Goal: Find specific page/section: Find specific page/section

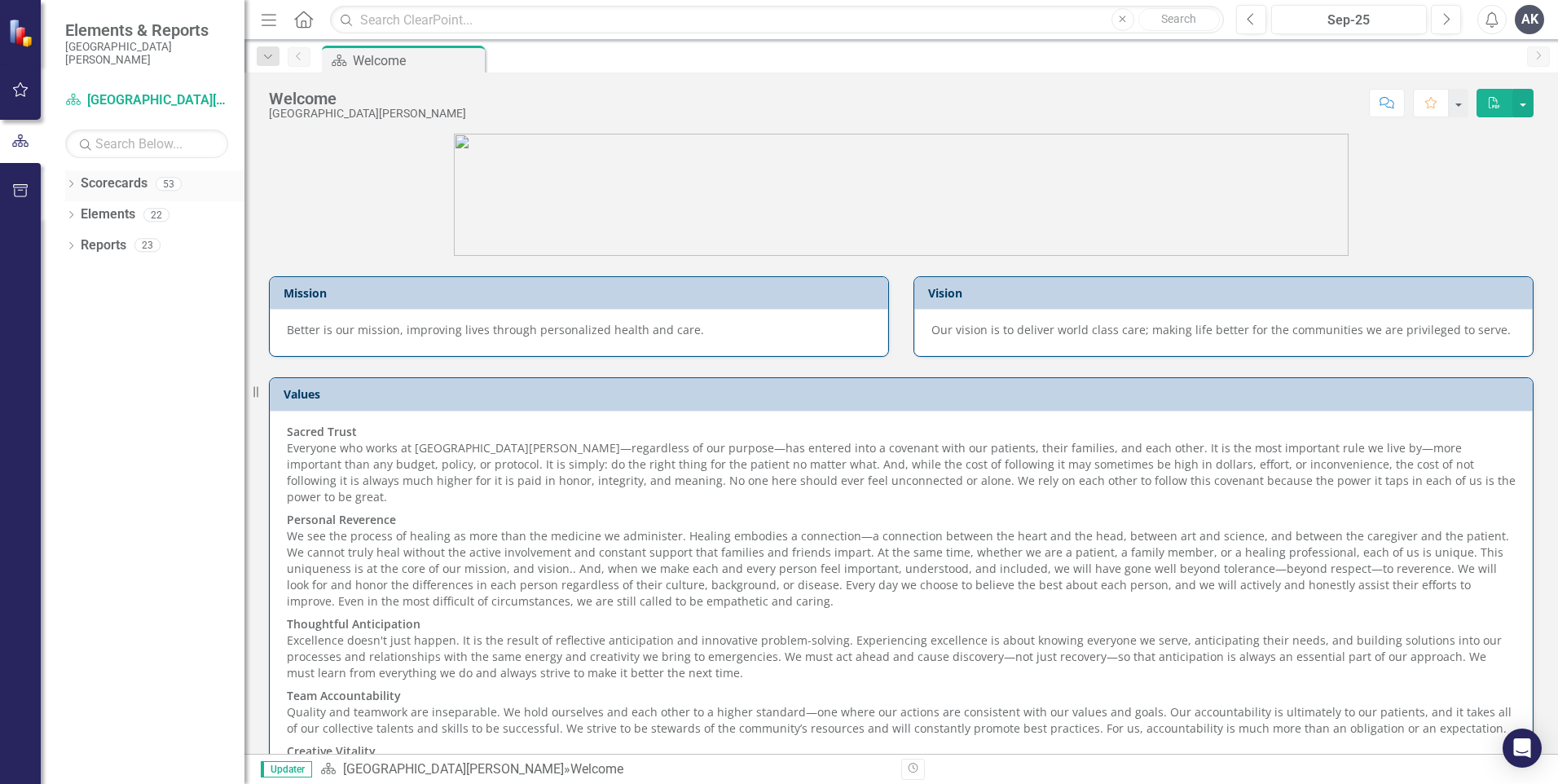
click at [72, 186] on icon "Dropdown" at bounding box center [71, 185] width 12 height 9
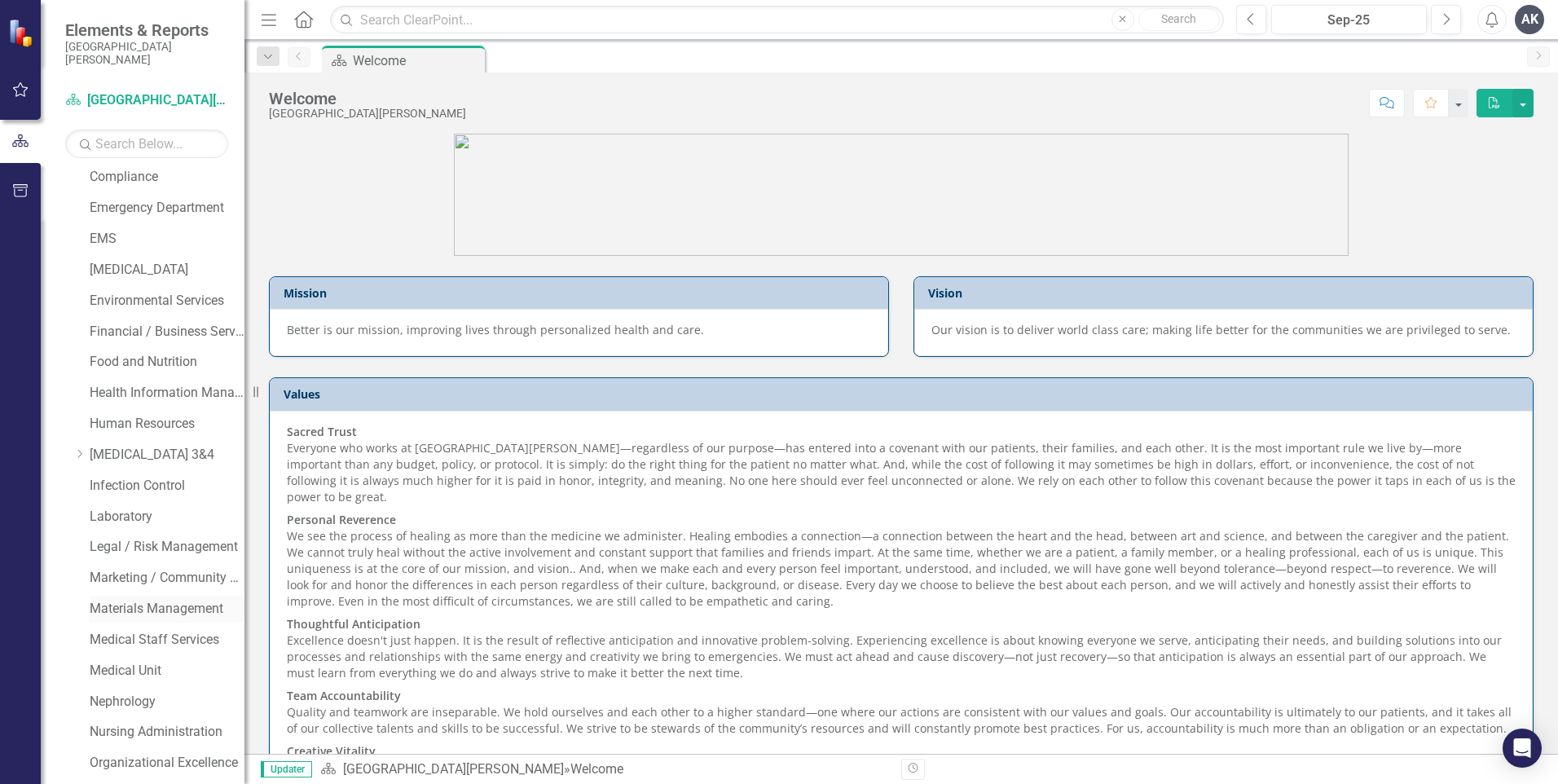
scroll to position [489, 0]
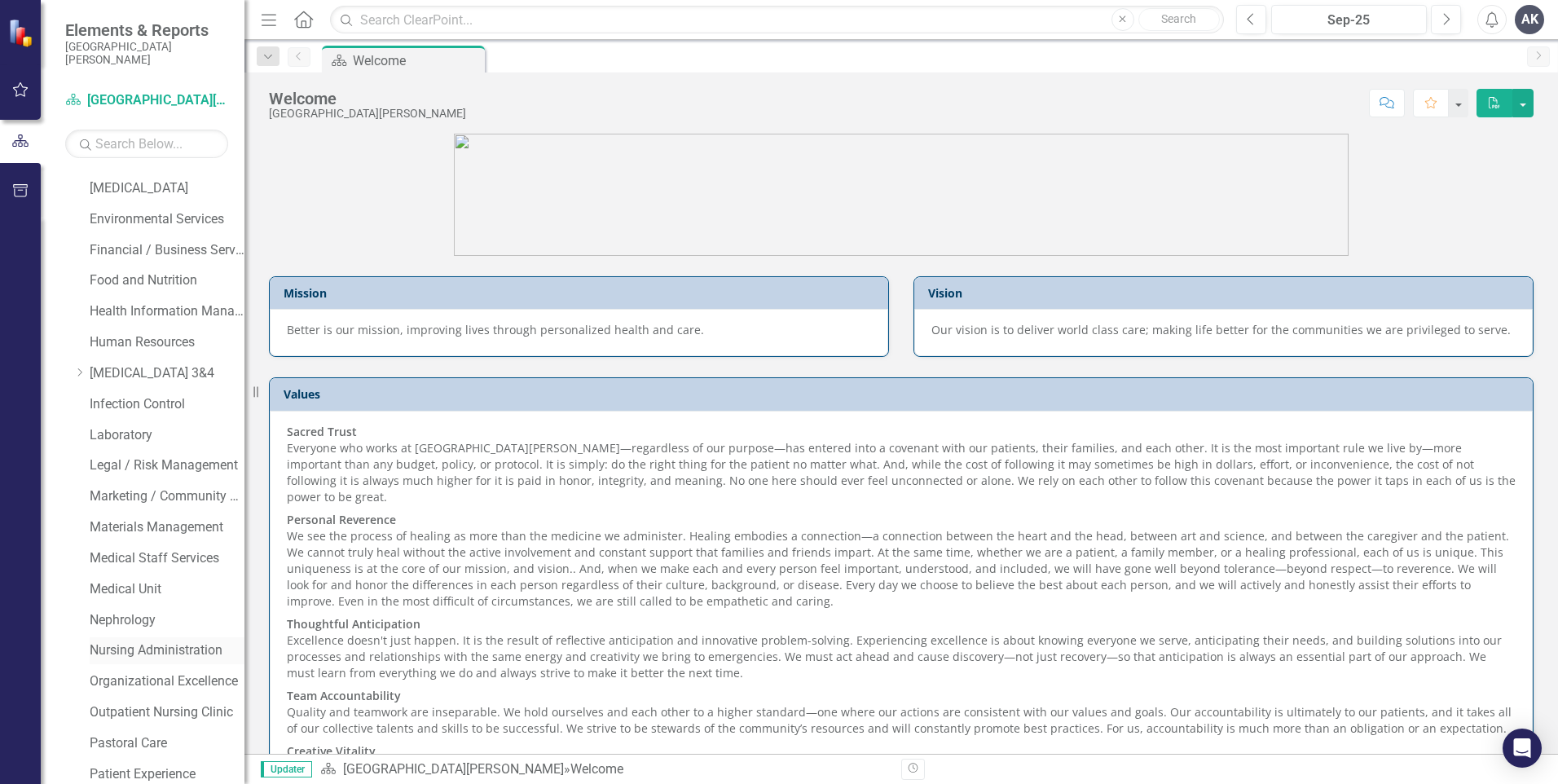
click at [141, 644] on link "Nursing Administration" at bounding box center [167, 650] width 155 height 19
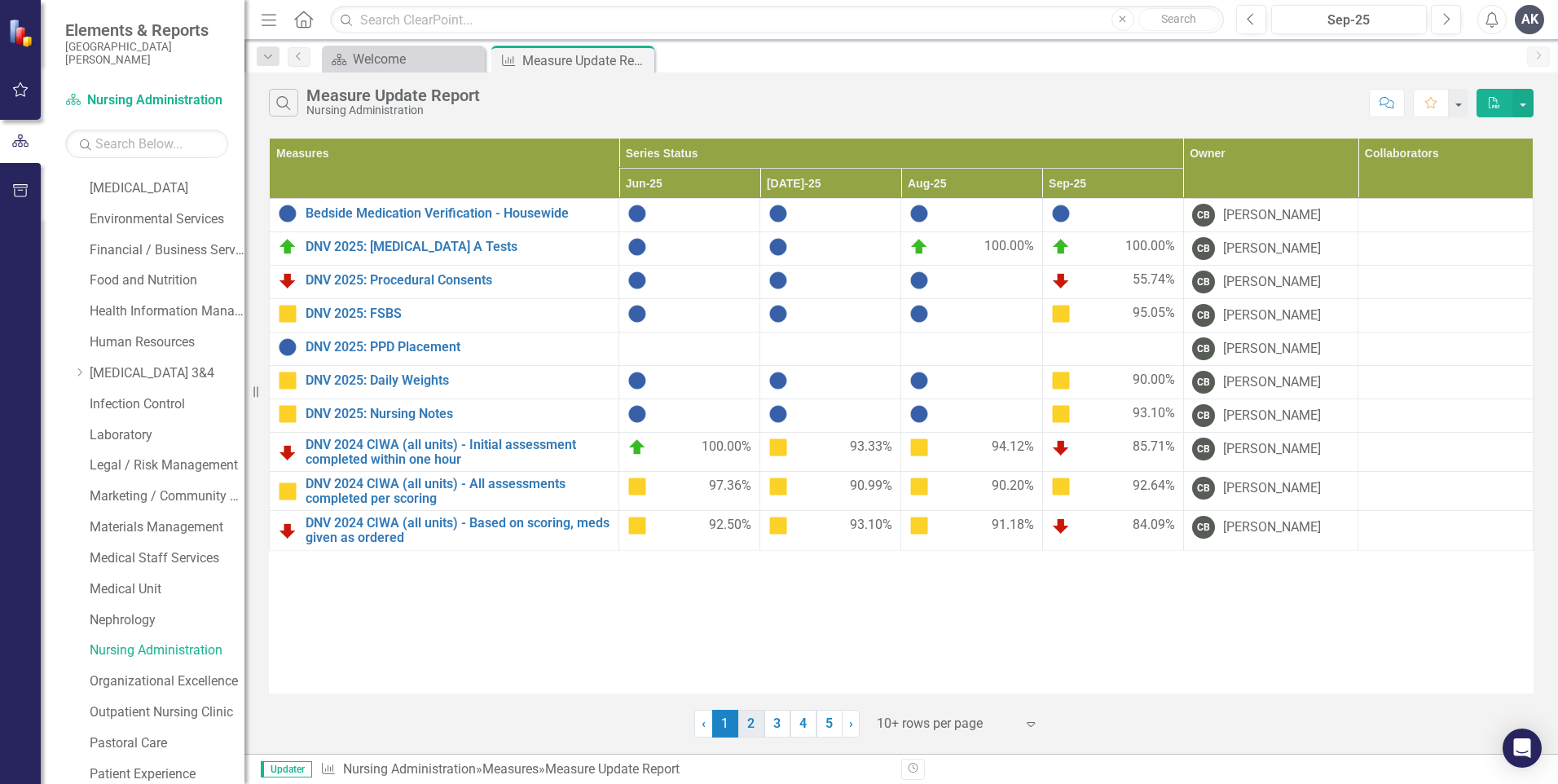
click at [750, 728] on link "2" at bounding box center [751, 723] width 26 height 28
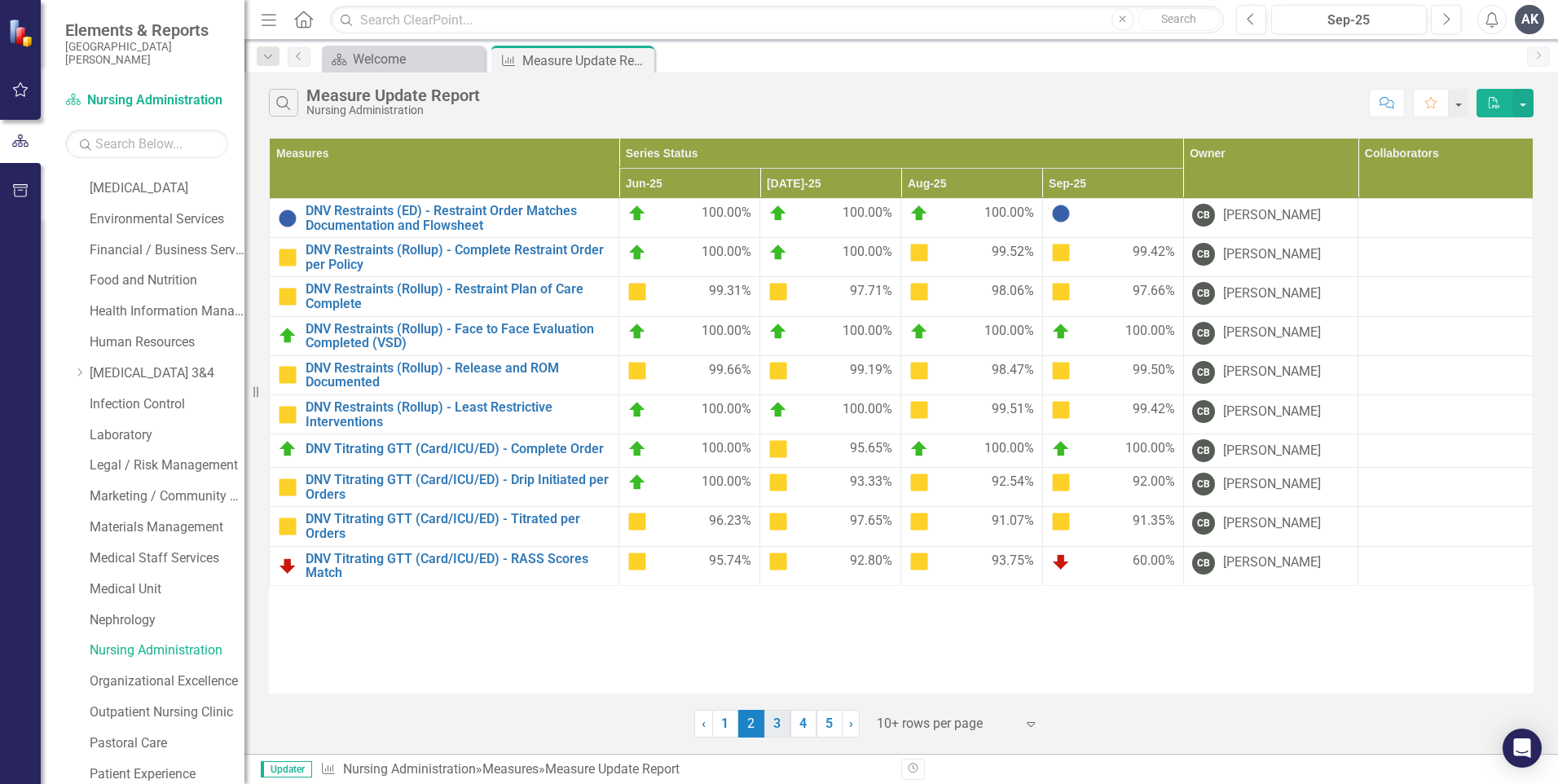
click at [781, 725] on link "3" at bounding box center [777, 723] width 26 height 28
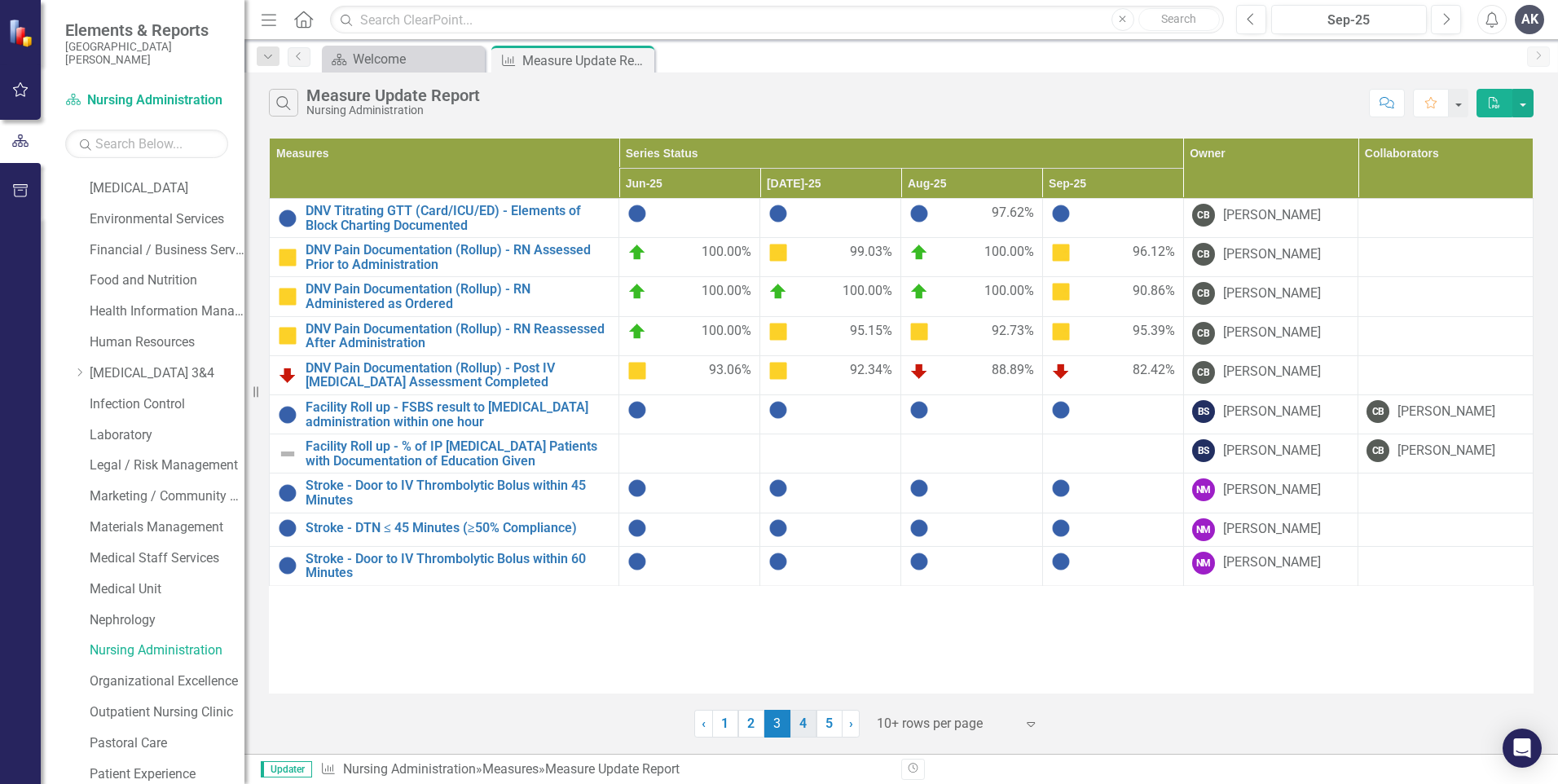
click at [802, 728] on link "4" at bounding box center [803, 723] width 26 height 28
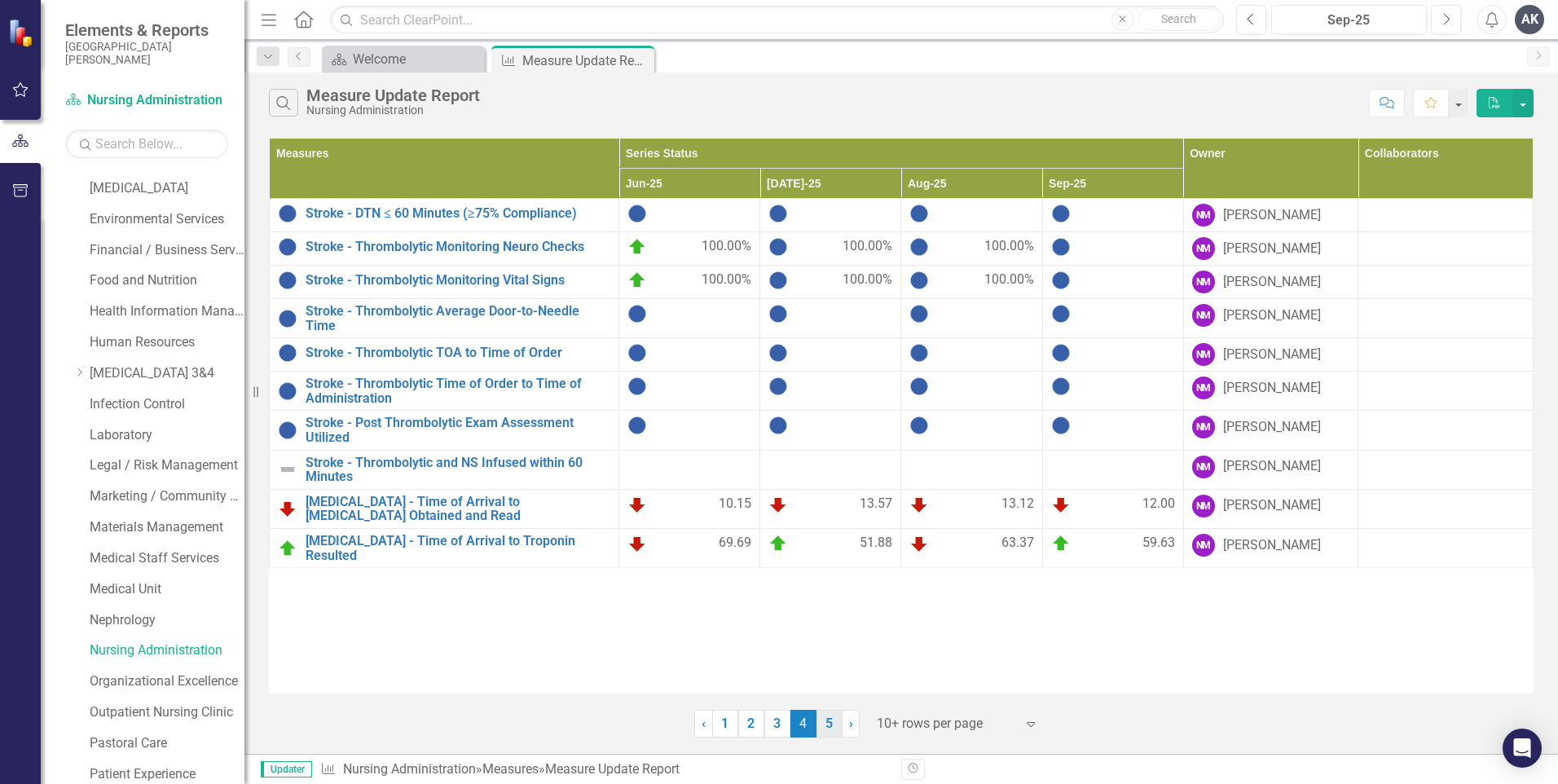
click at [825, 723] on link "5" at bounding box center [829, 723] width 26 height 28
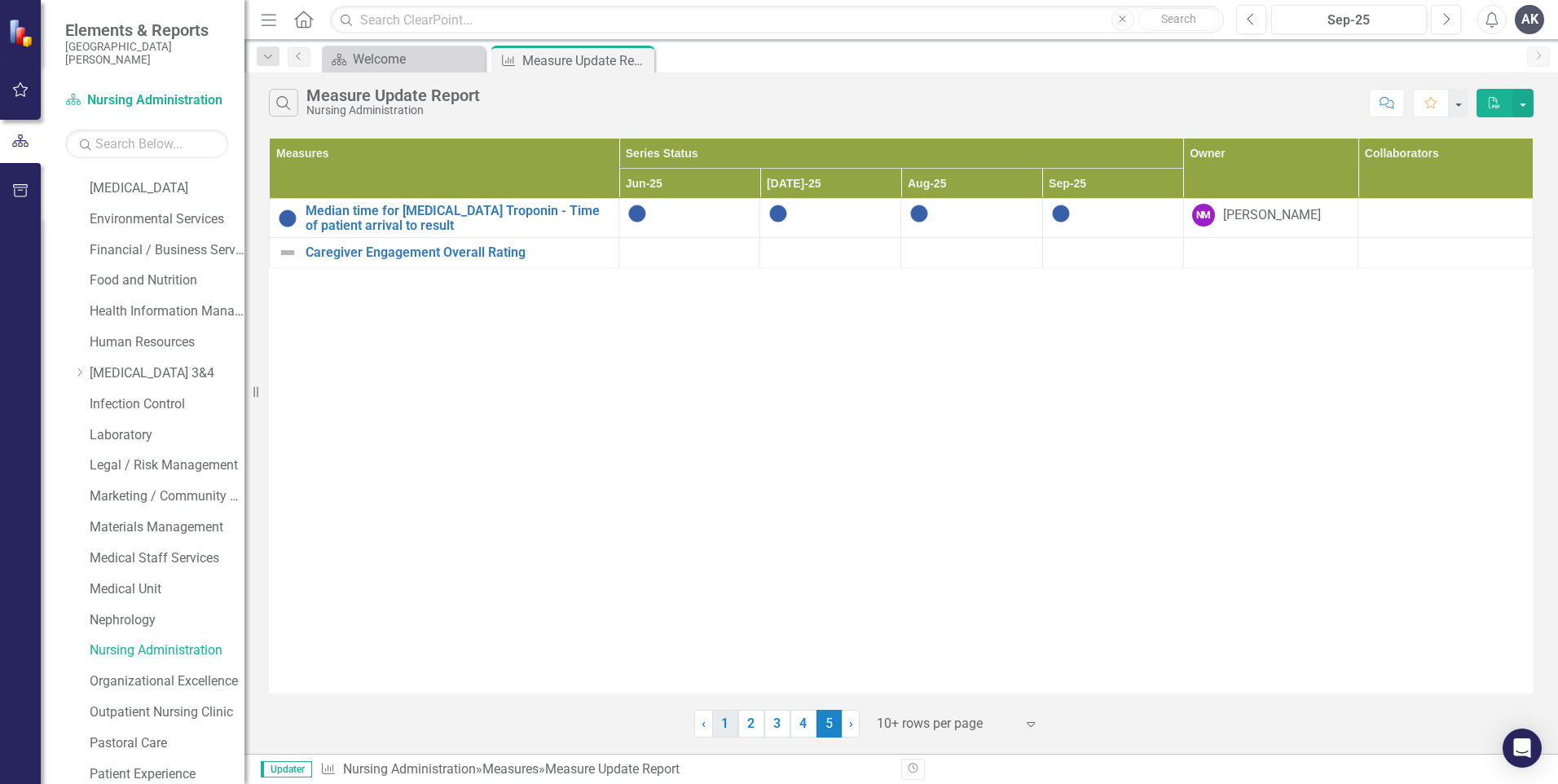
click at [730, 721] on link "1" at bounding box center [724, 723] width 26 height 28
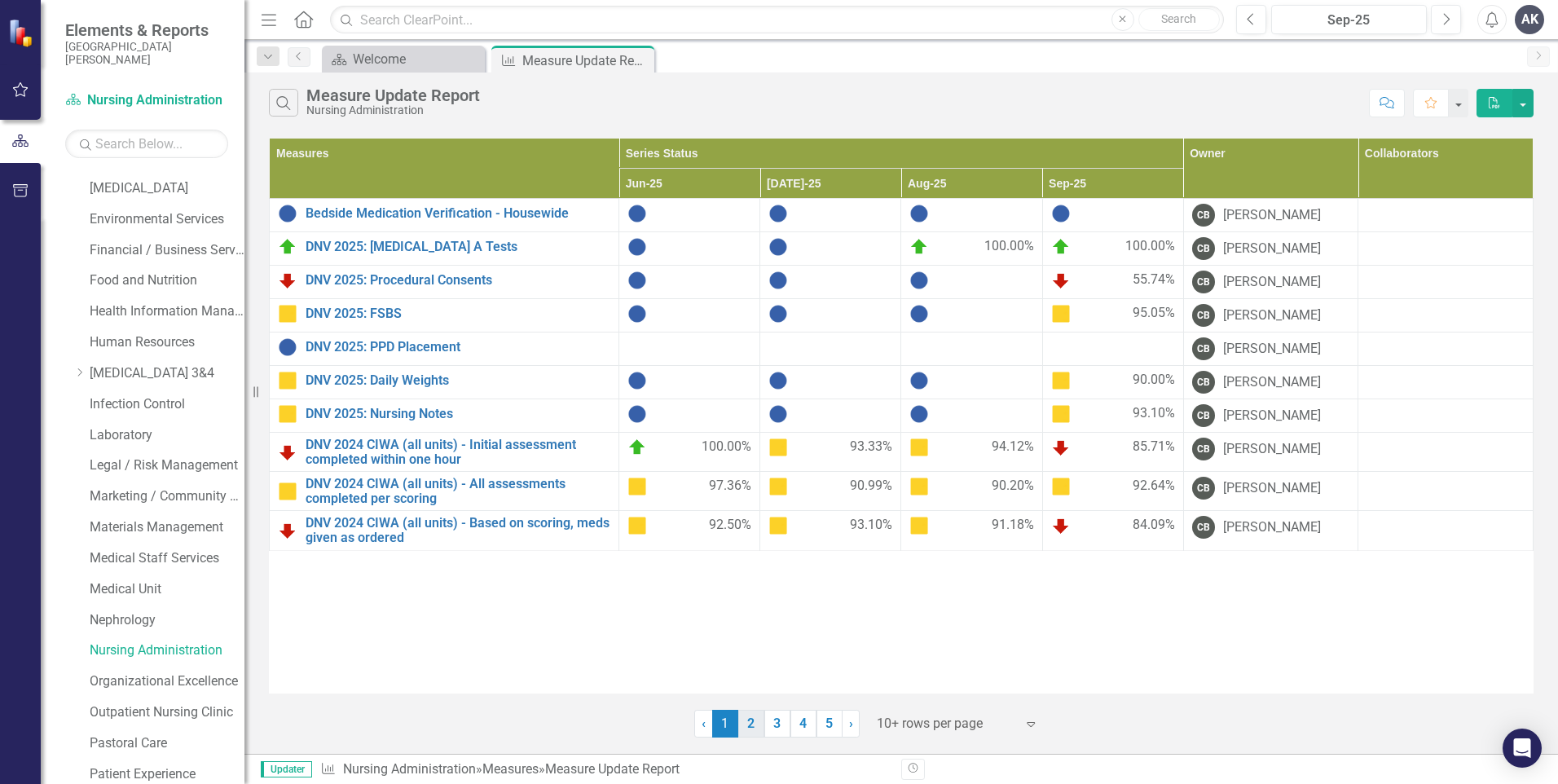
click at [749, 727] on link "2" at bounding box center [751, 723] width 26 height 28
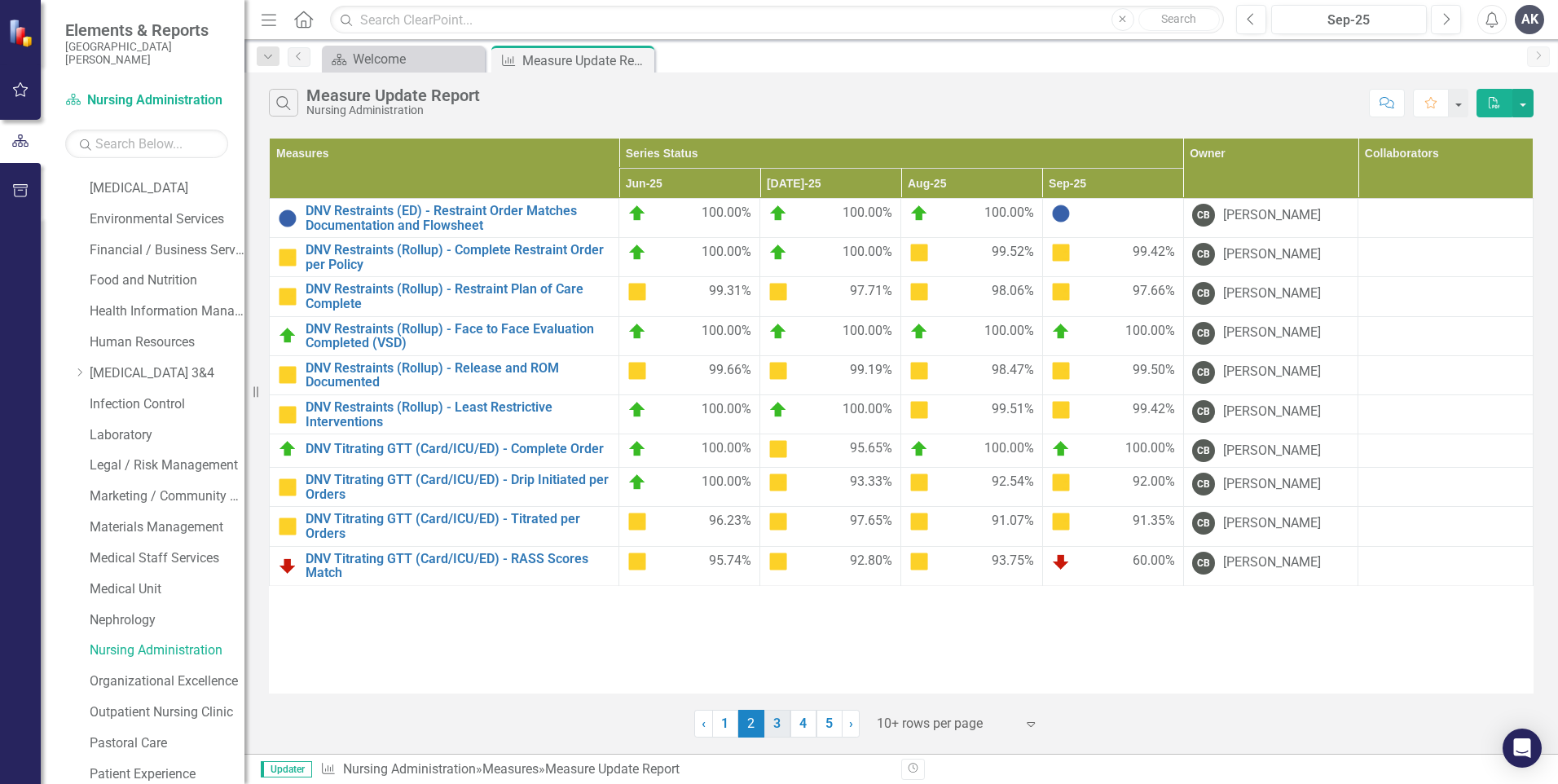
click at [777, 729] on link "3" at bounding box center [777, 723] width 26 height 28
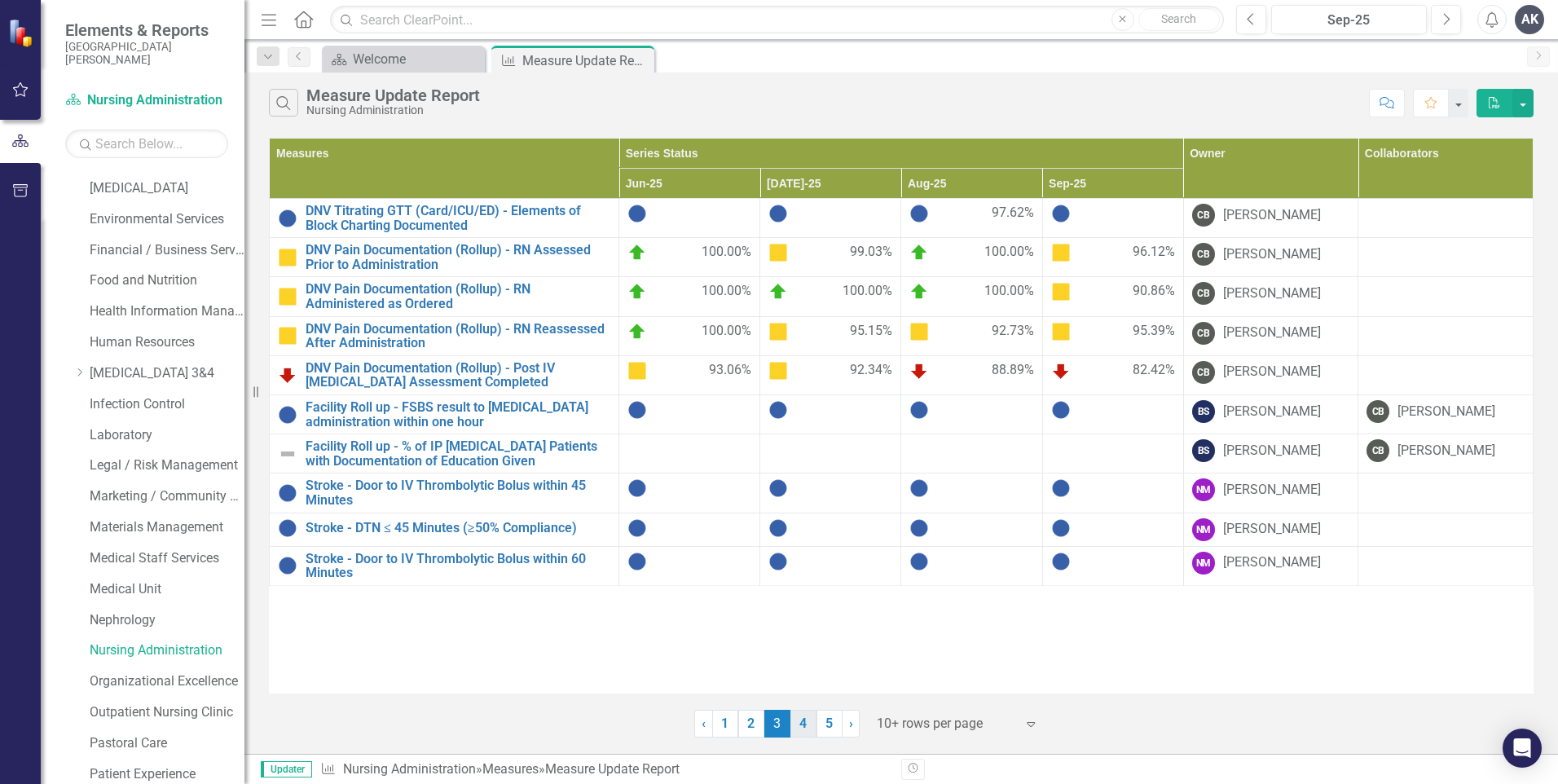
click at [807, 728] on link "4" at bounding box center [803, 723] width 26 height 28
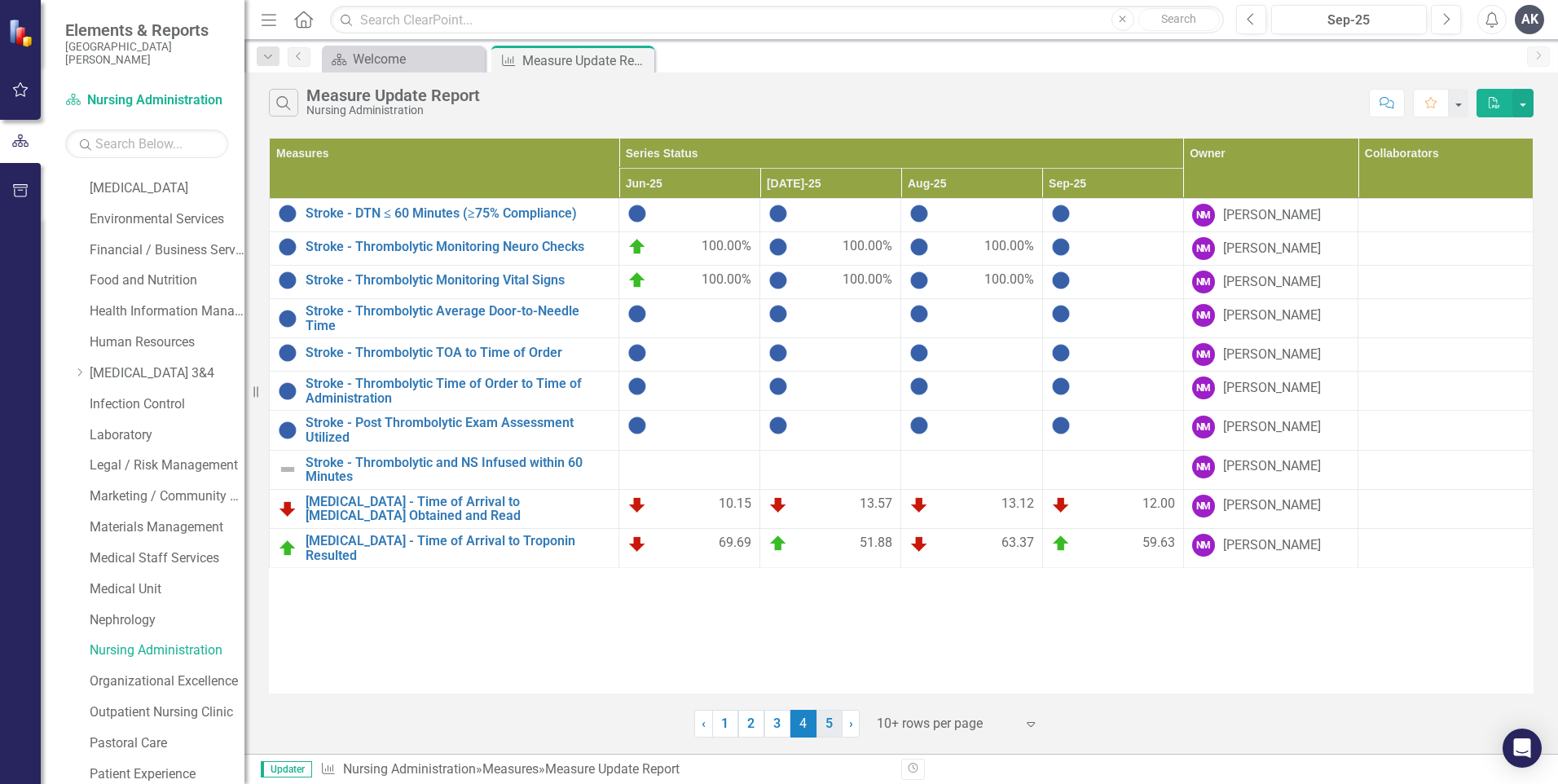
click at [835, 729] on link "5" at bounding box center [829, 723] width 26 height 28
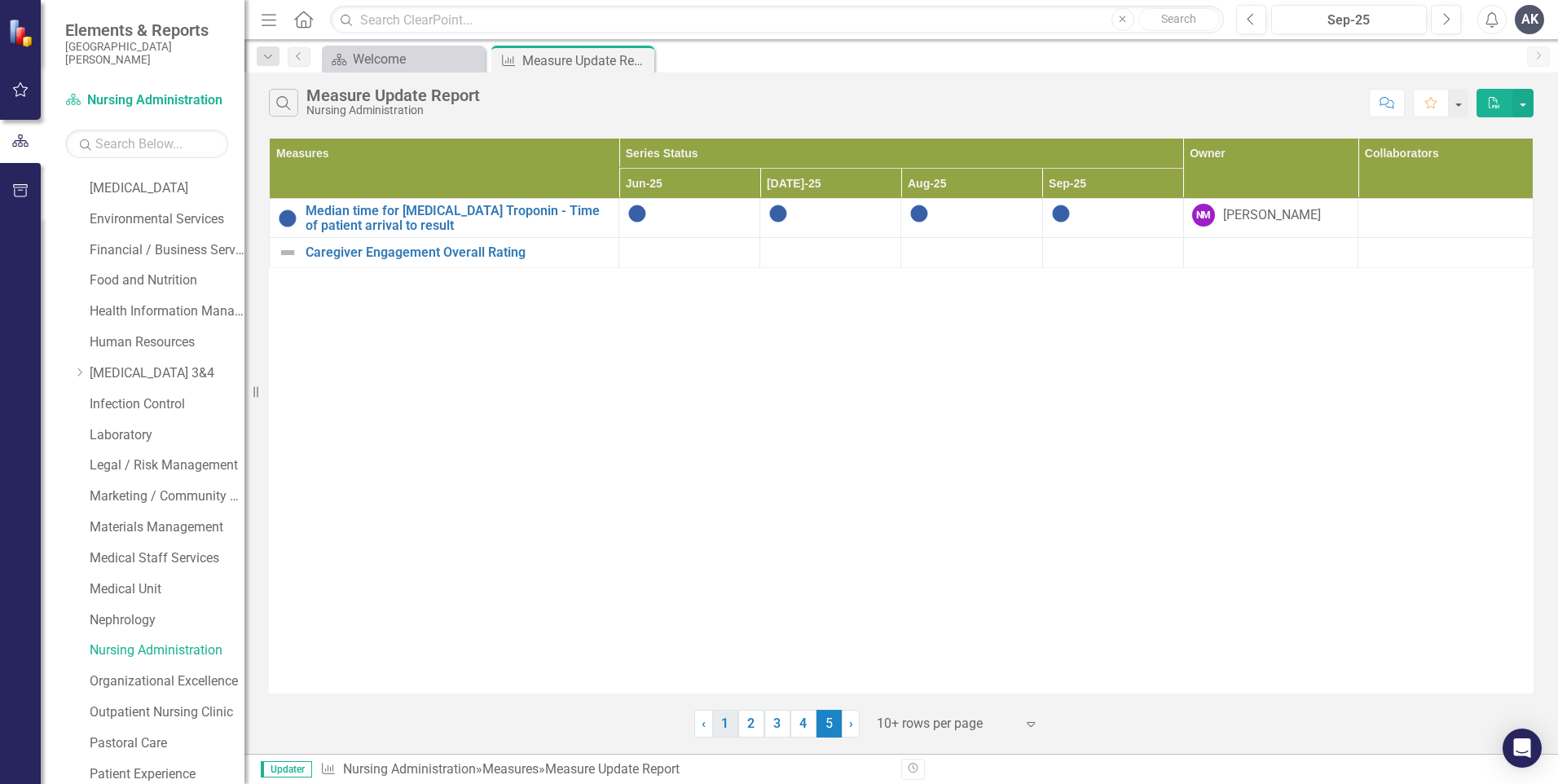
click at [730, 729] on link "1" at bounding box center [724, 723] width 26 height 28
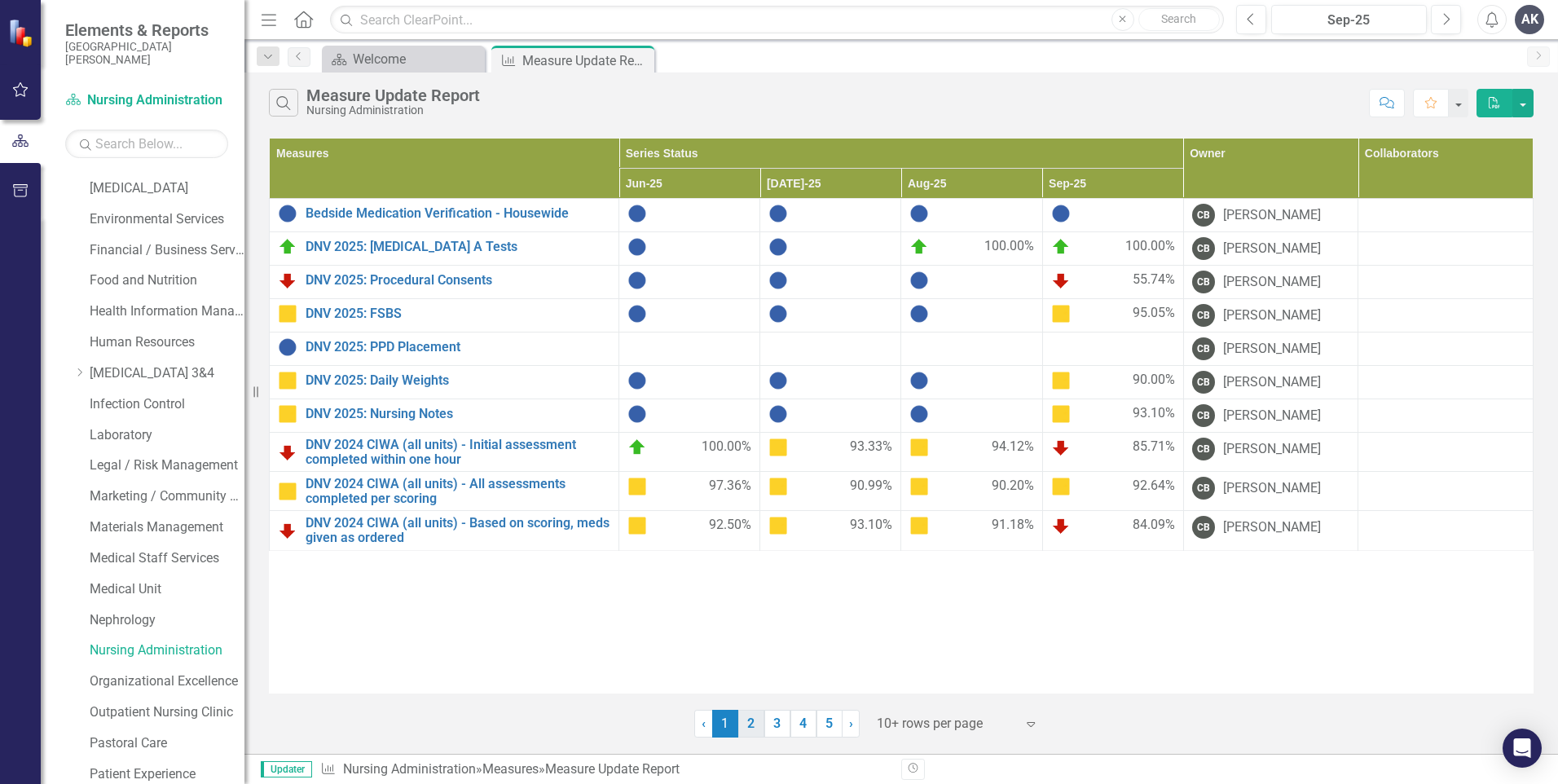
click at [749, 712] on link "2" at bounding box center [751, 723] width 26 height 28
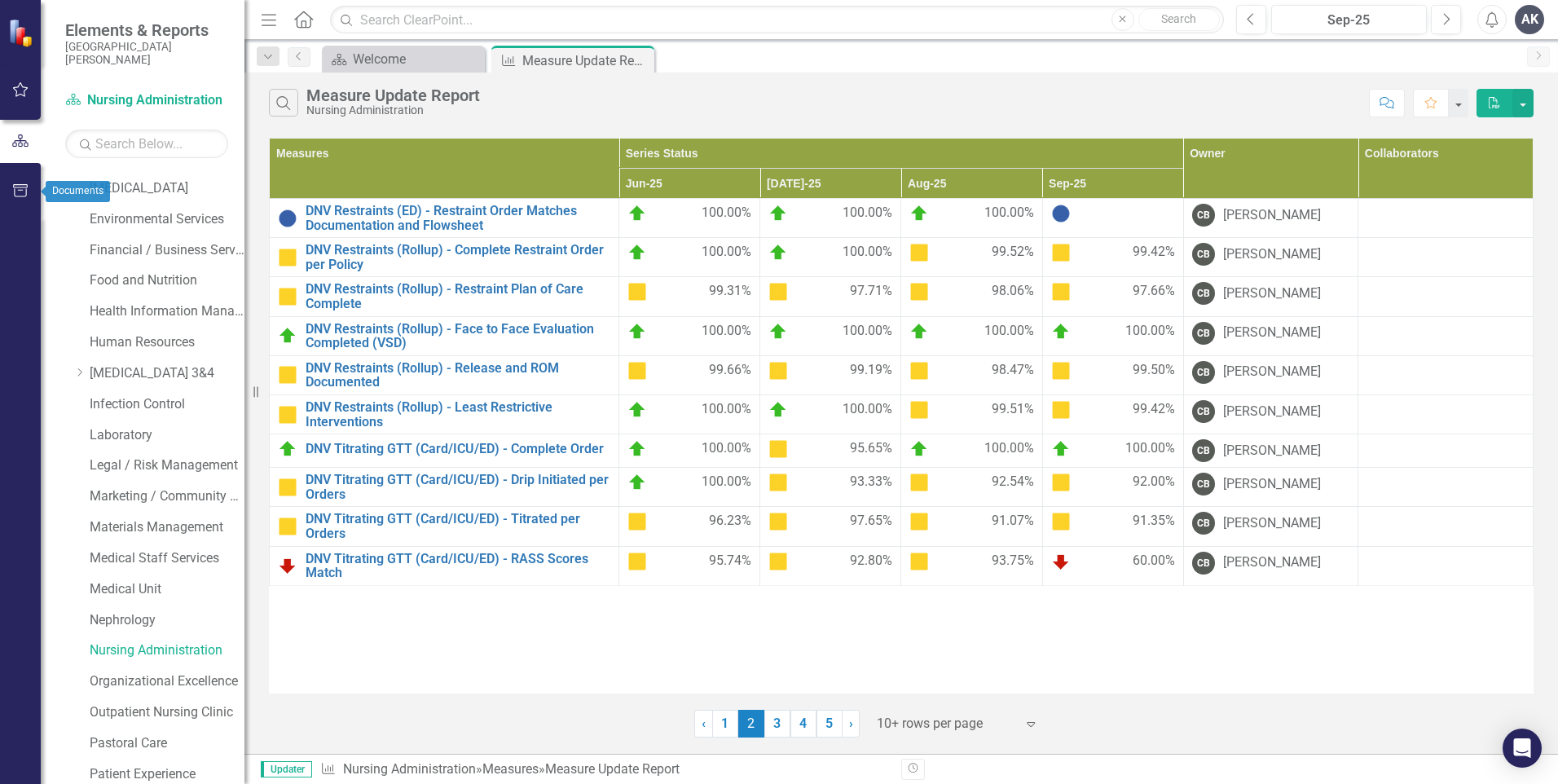
click at [22, 187] on icon "button" at bounding box center [21, 191] width 14 height 13
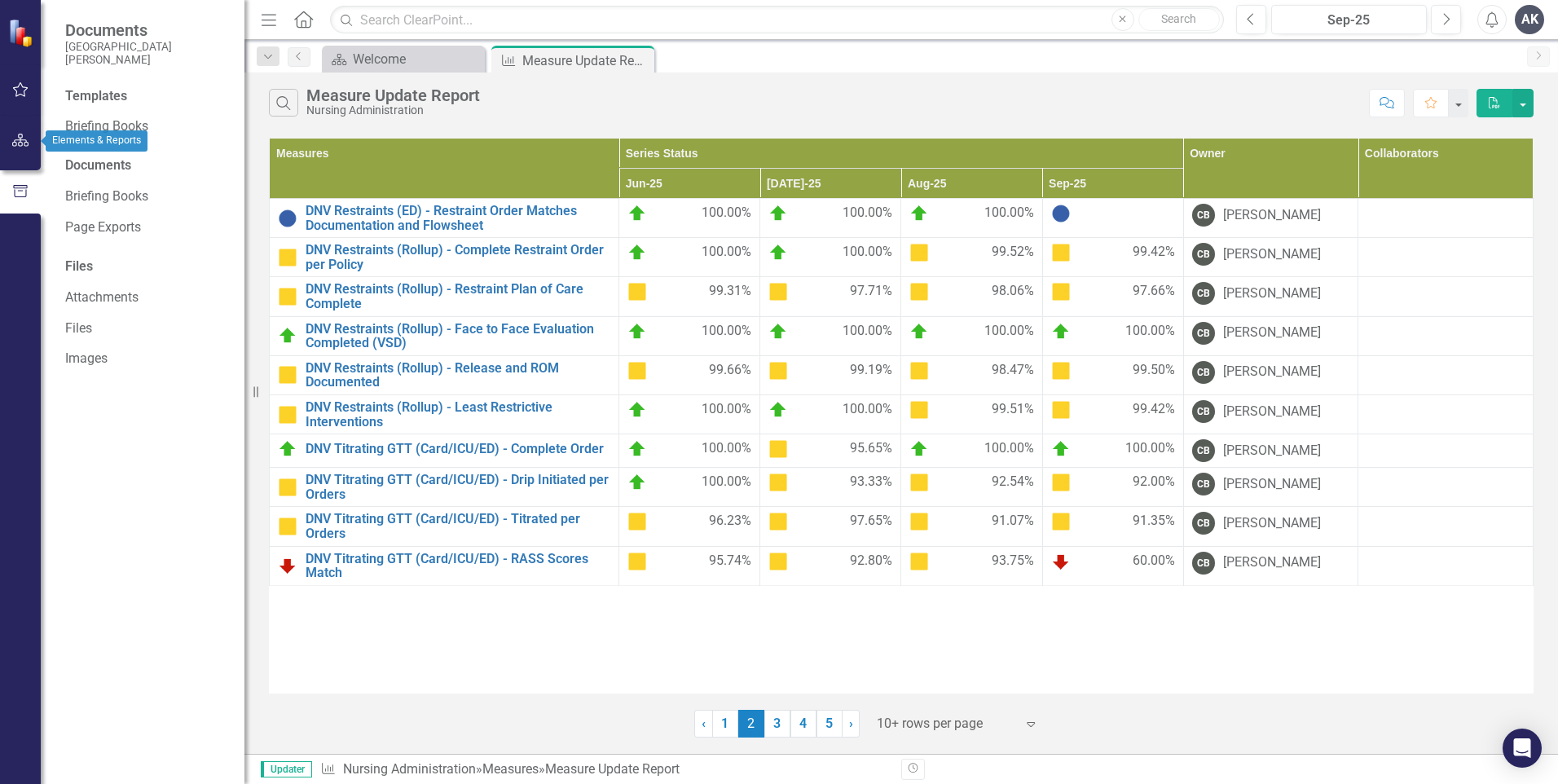
click at [22, 141] on icon "button" at bounding box center [21, 140] width 17 height 13
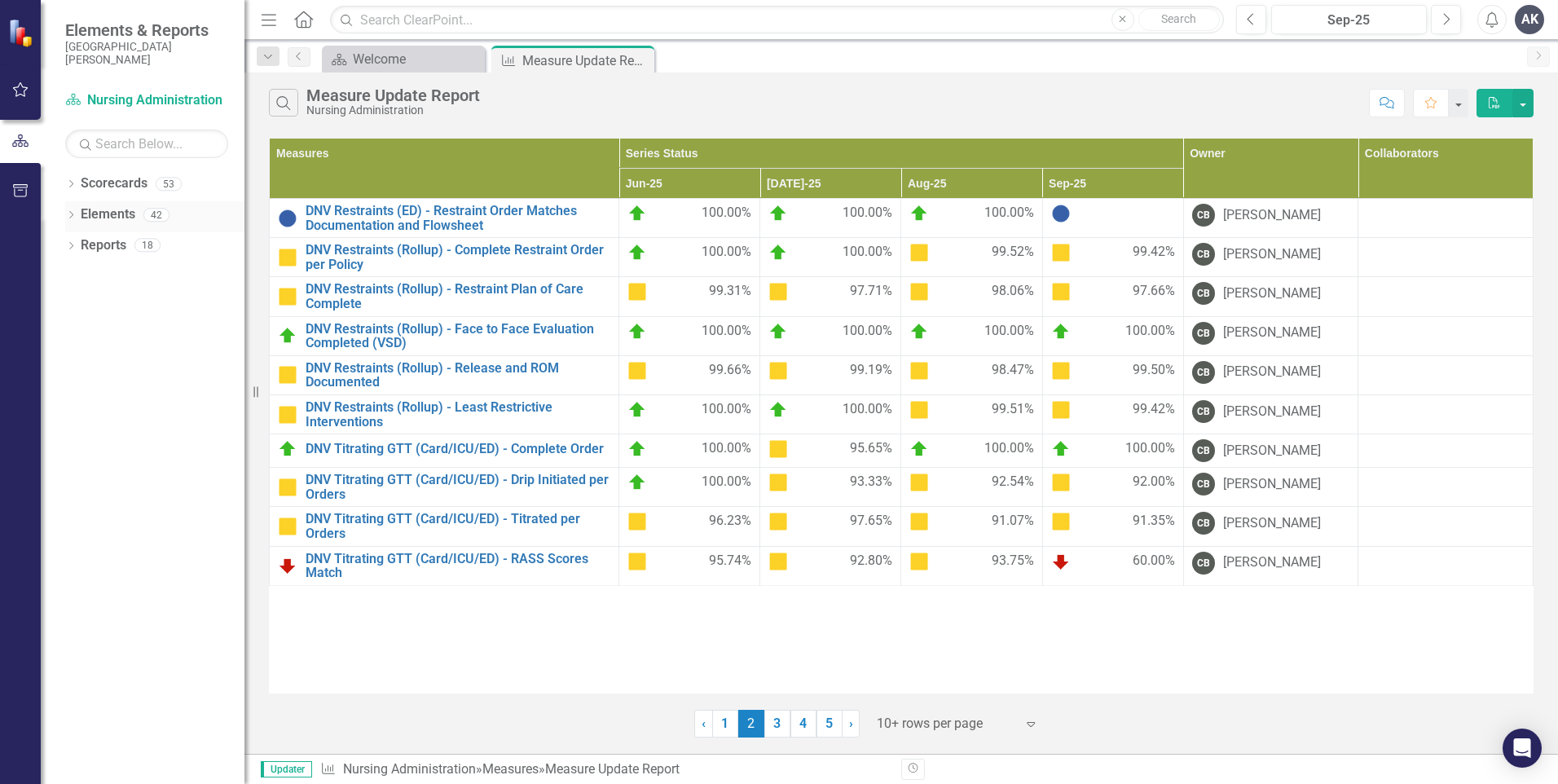
click at [73, 219] on icon "Dropdown" at bounding box center [71, 217] width 12 height 9
click at [79, 275] on icon "Dropdown" at bounding box center [79, 278] width 12 height 9
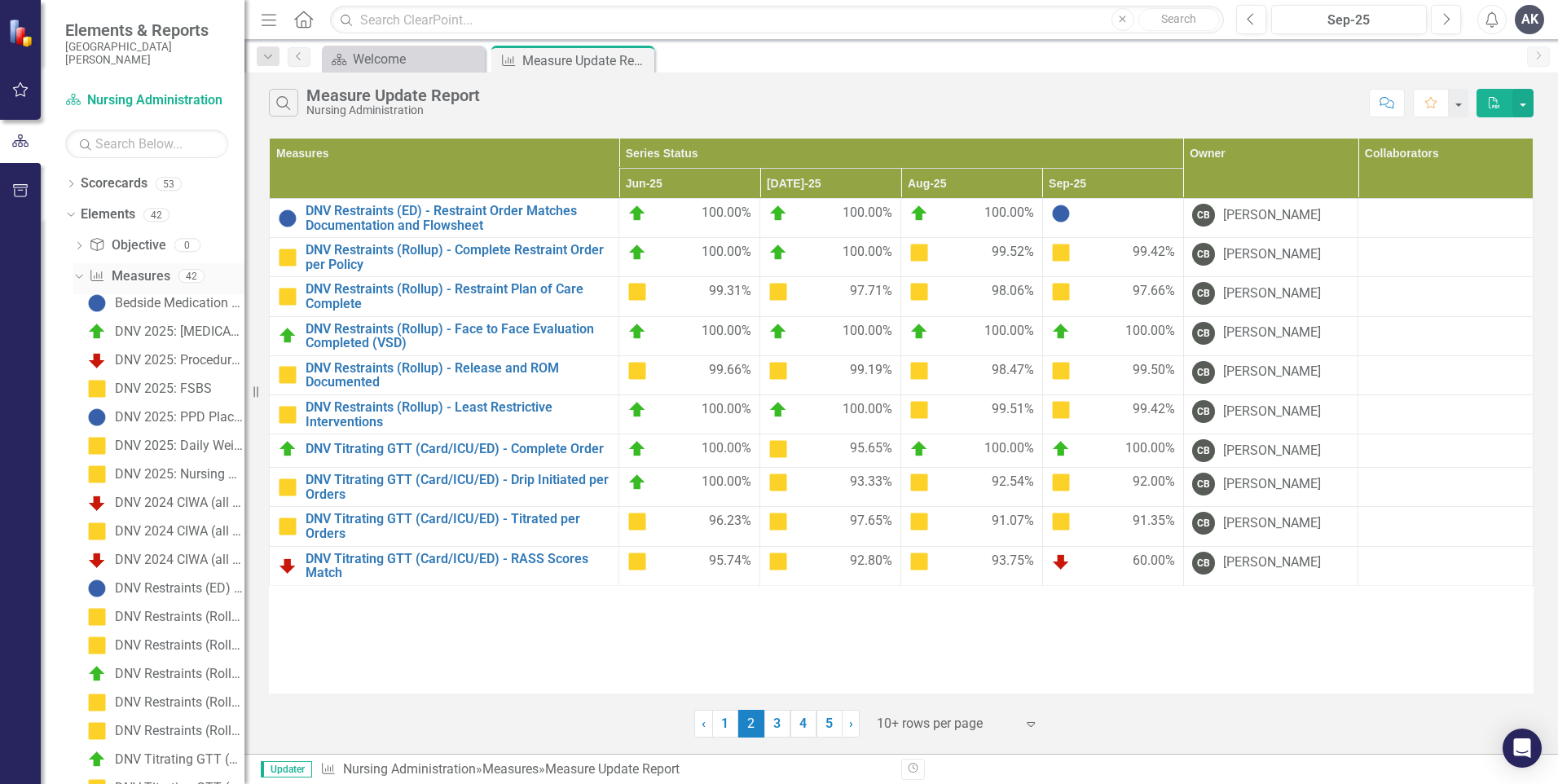
click at [81, 270] on icon "Dropdown" at bounding box center [77, 275] width 9 height 12
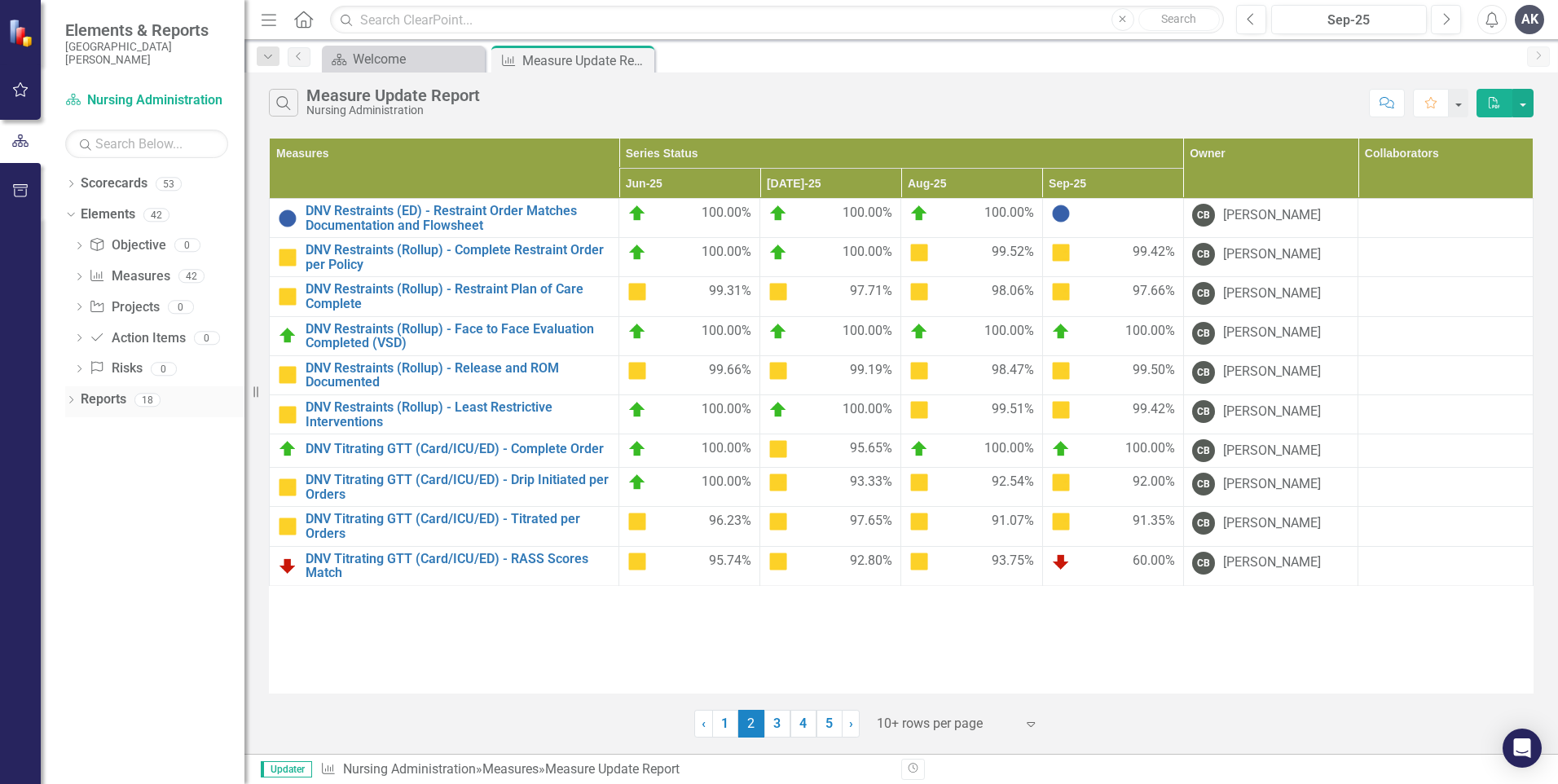
click at [71, 400] on icon "Dropdown" at bounding box center [71, 401] width 12 height 9
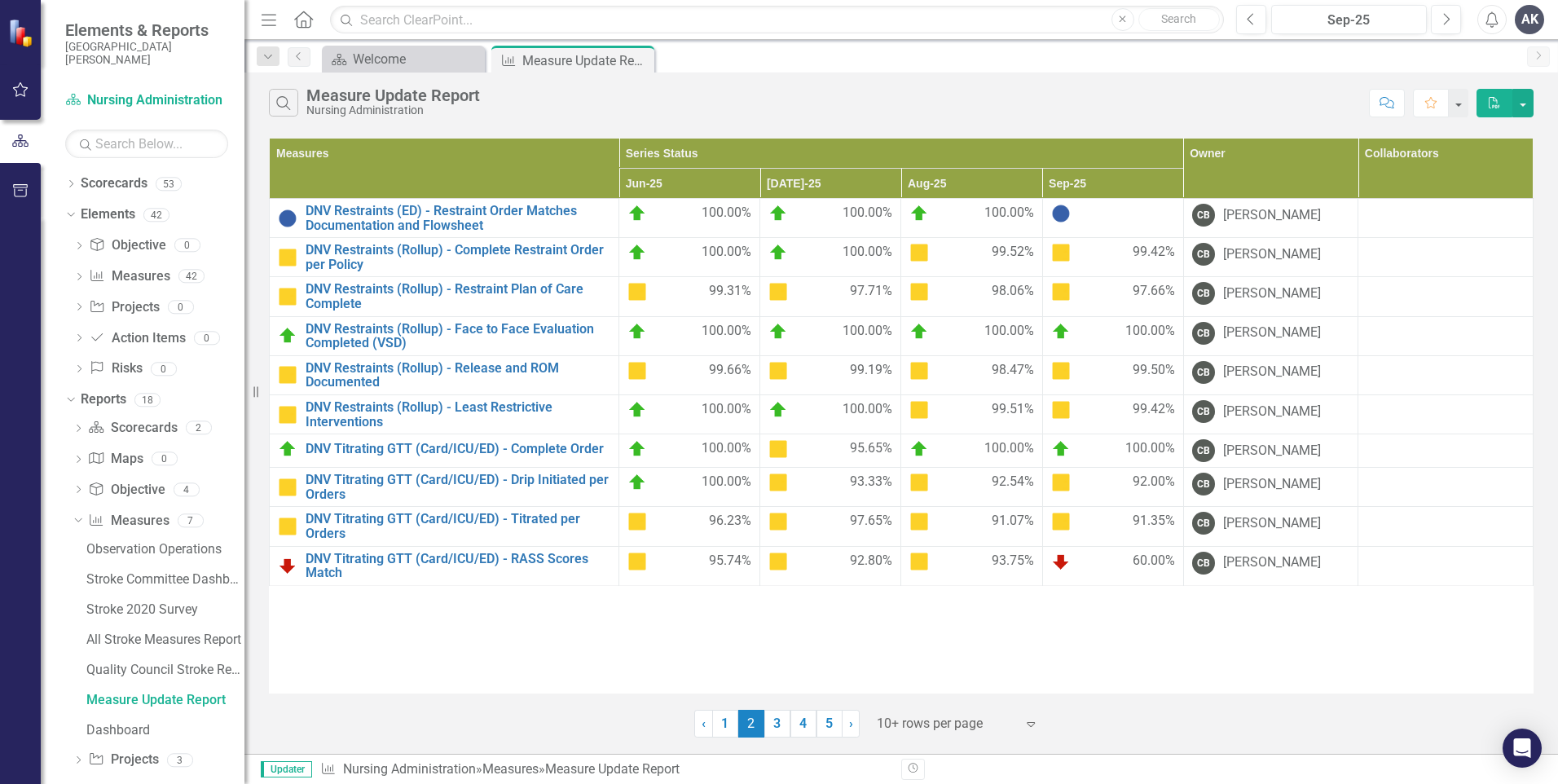
scroll to position [80, 0]
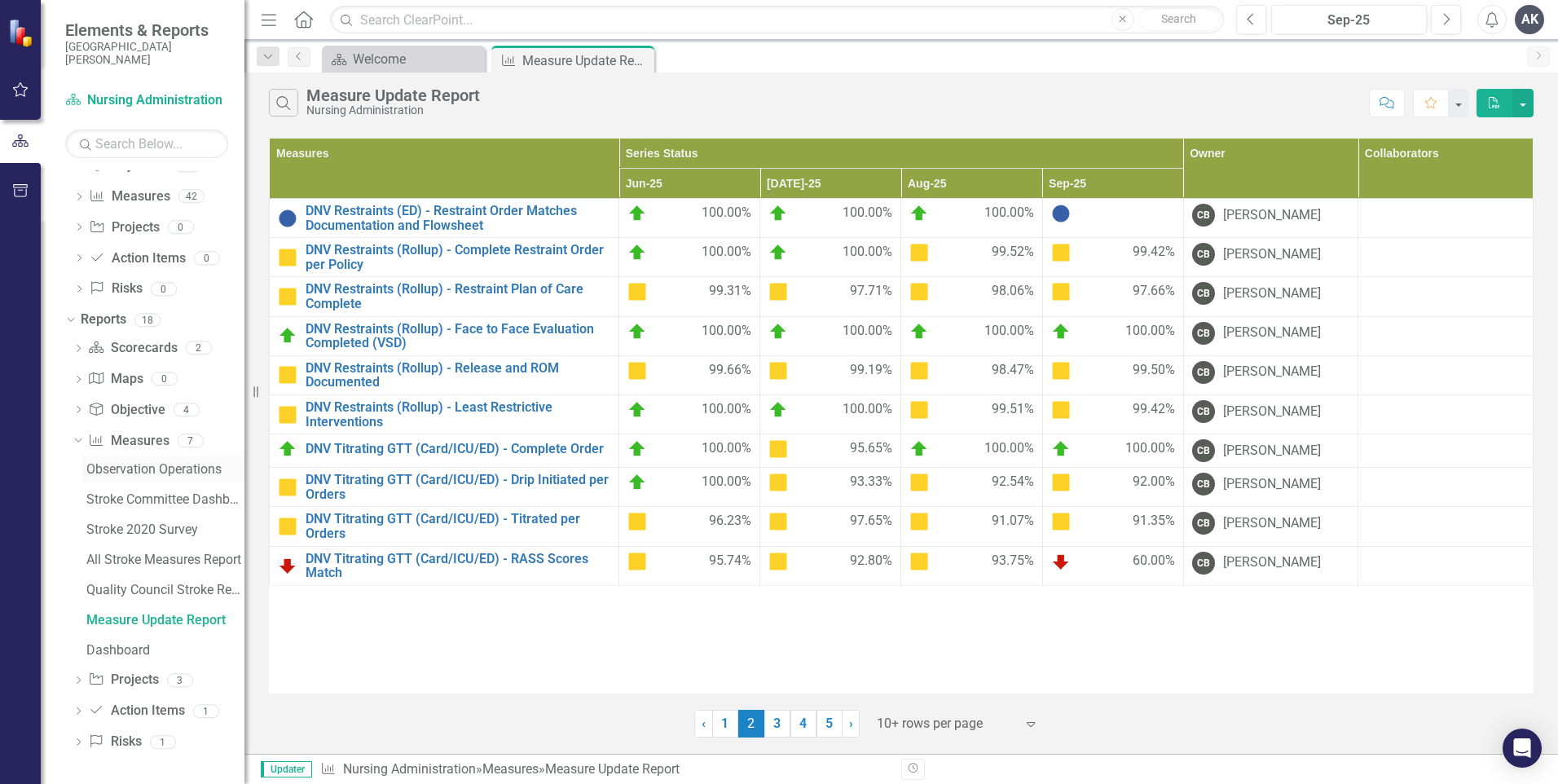
click at [161, 466] on div "Observation Operations" at bounding box center [165, 469] width 158 height 14
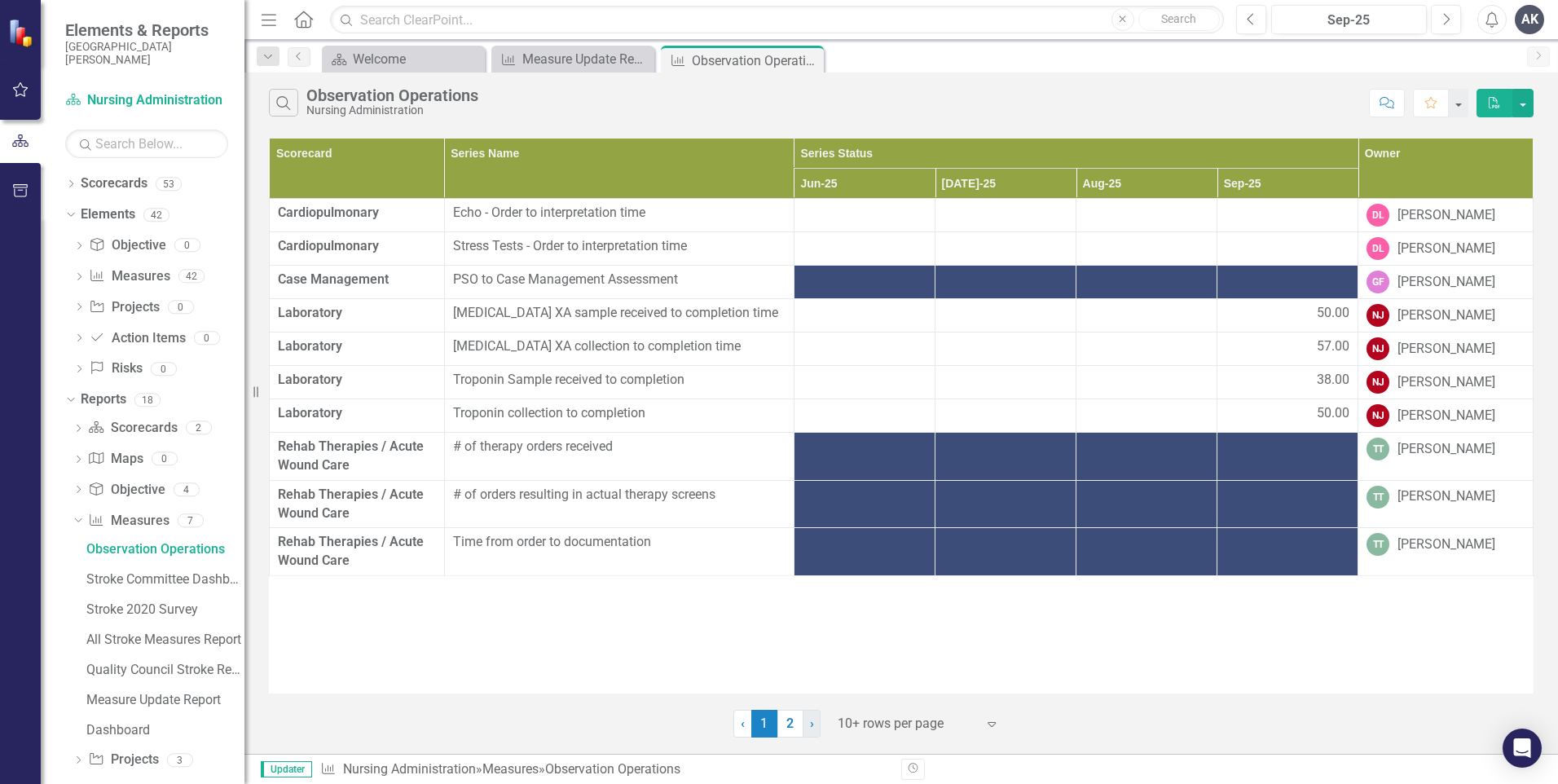
click at [810, 724] on span "›" at bounding box center [812, 722] width 4 height 15
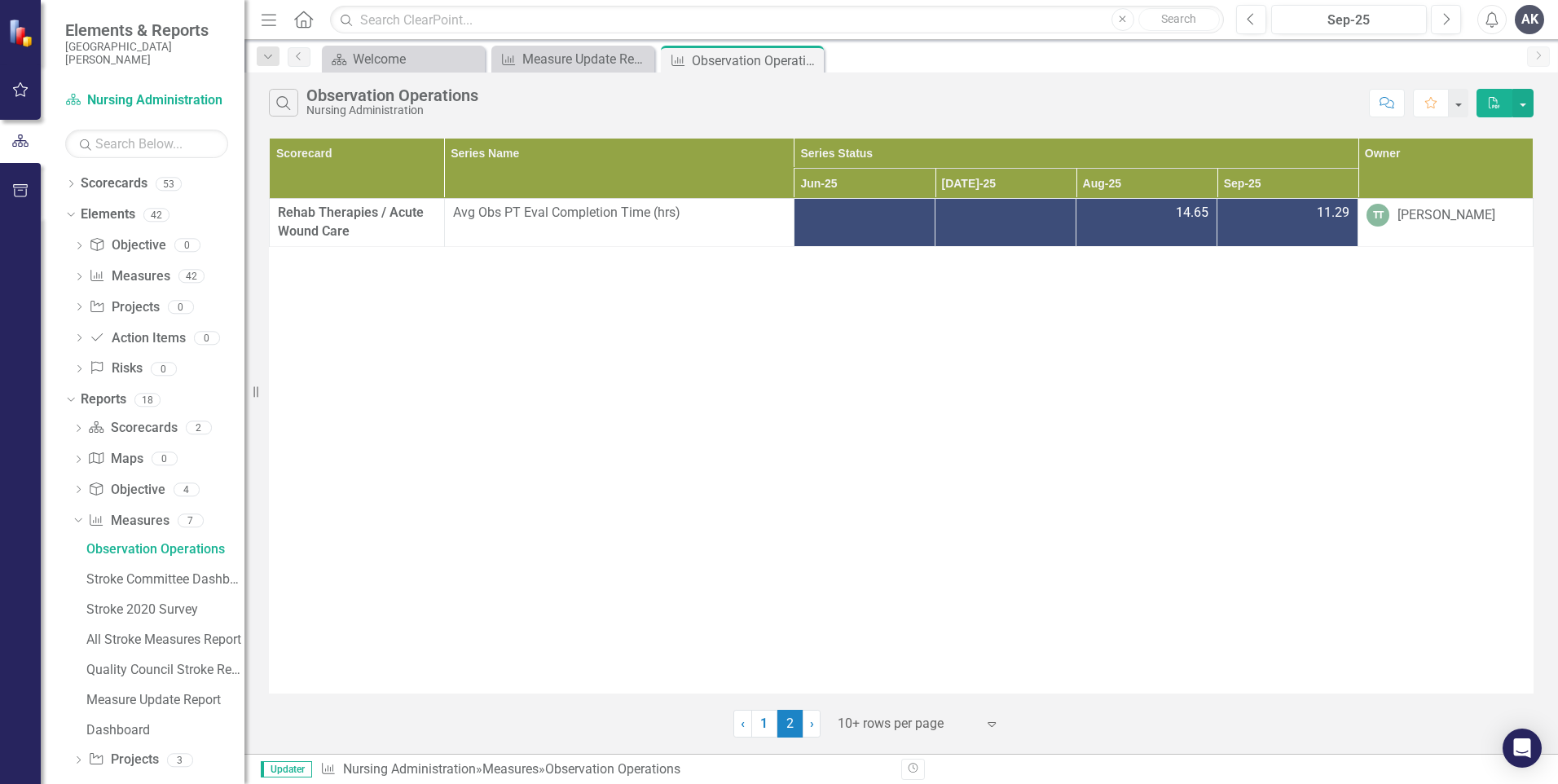
drag, startPoint x: 758, startPoint y: 725, endPoint x: 714, endPoint y: 780, distance: 70.4
click at [758, 725] on link "1" at bounding box center [764, 723] width 26 height 28
